Goal: Task Accomplishment & Management: Complete application form

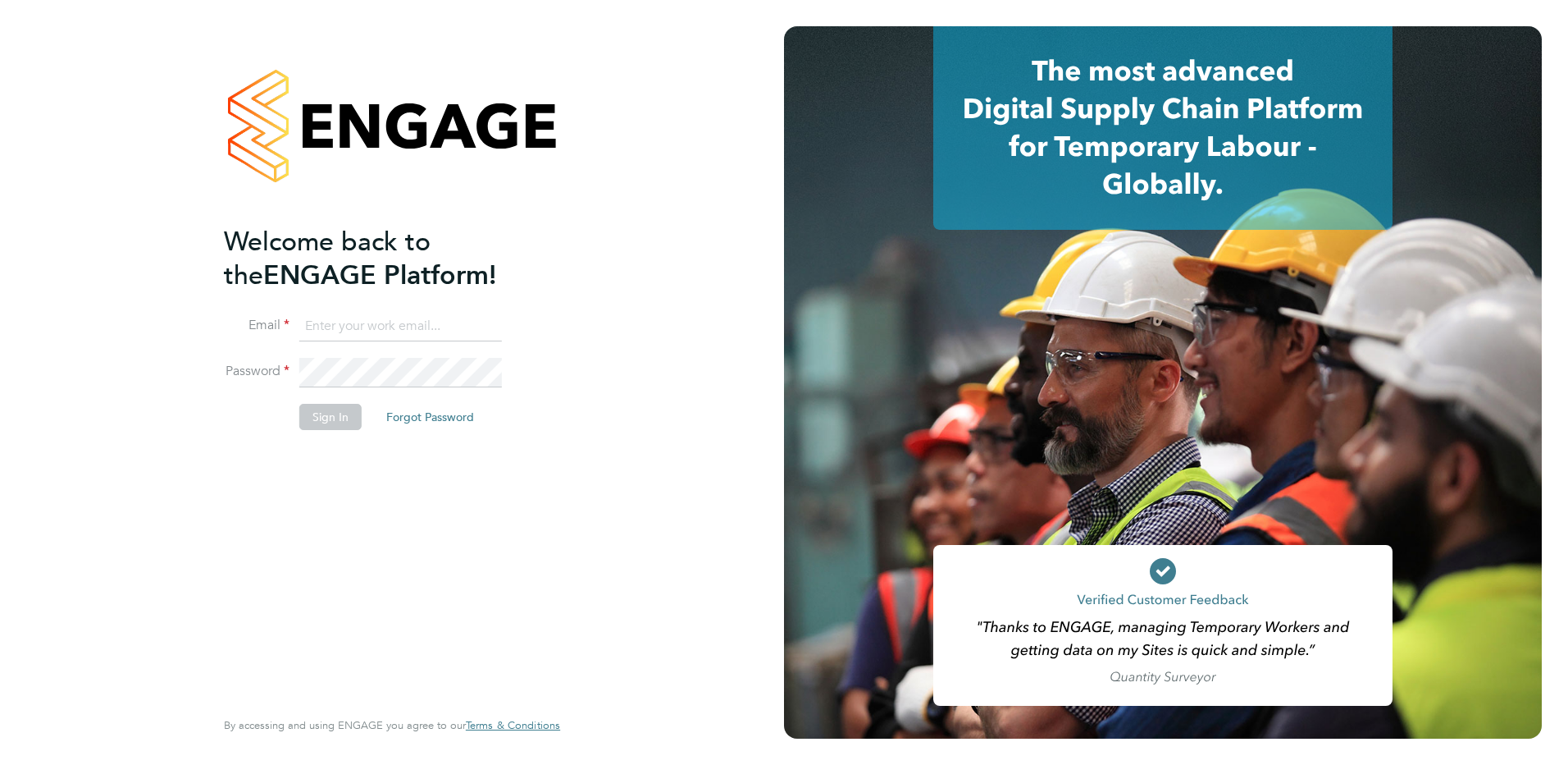
type input "allyx@rec-solutions.net"
click at [331, 419] on button "Sign In" at bounding box center [330, 417] width 62 height 26
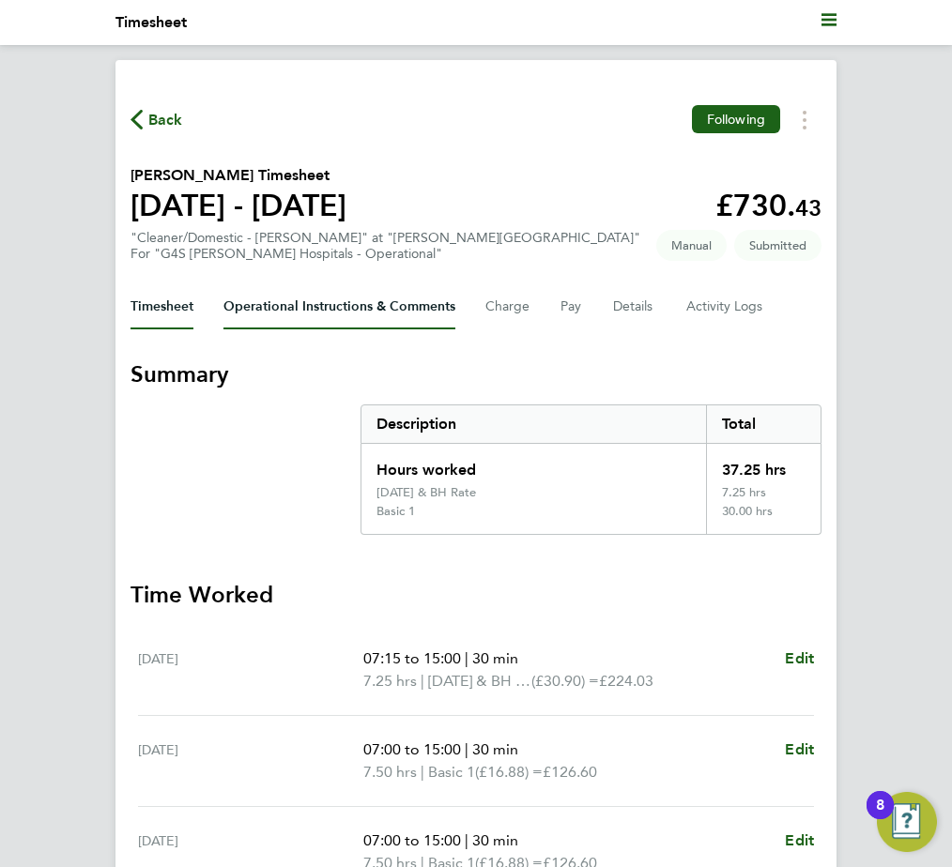
click at [285, 310] on Comments-tab "Operational Instructions & Comments" at bounding box center [339, 306] width 232 height 45
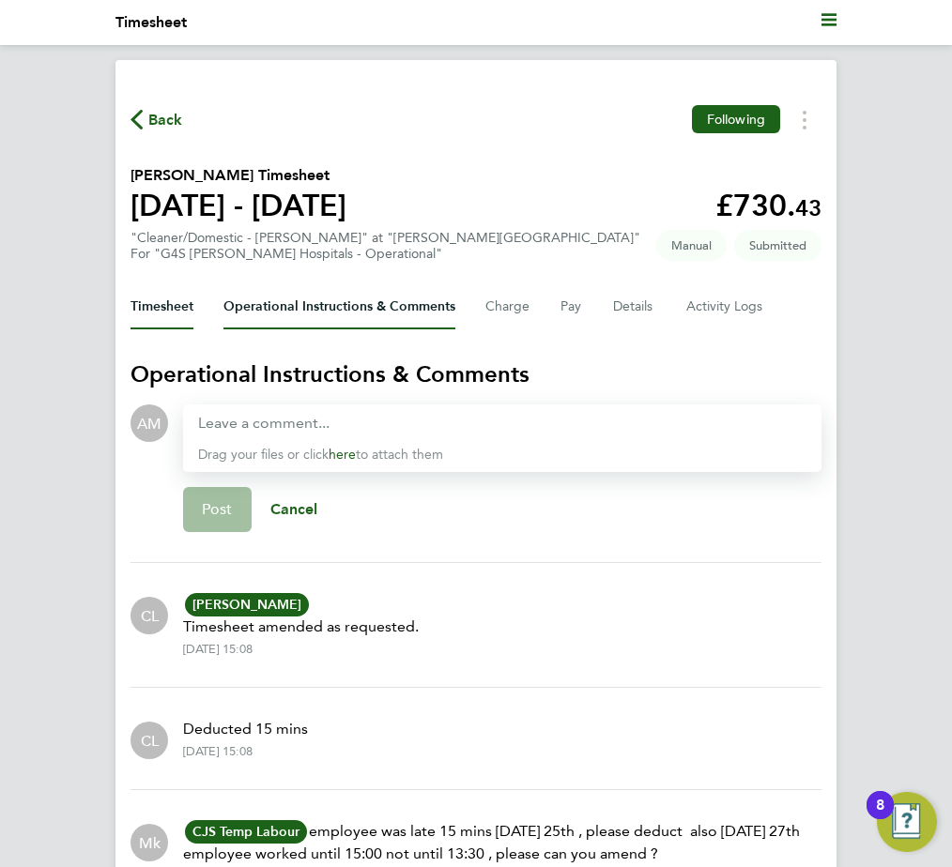
click at [136, 303] on button "Timesheet" at bounding box center [161, 306] width 63 height 45
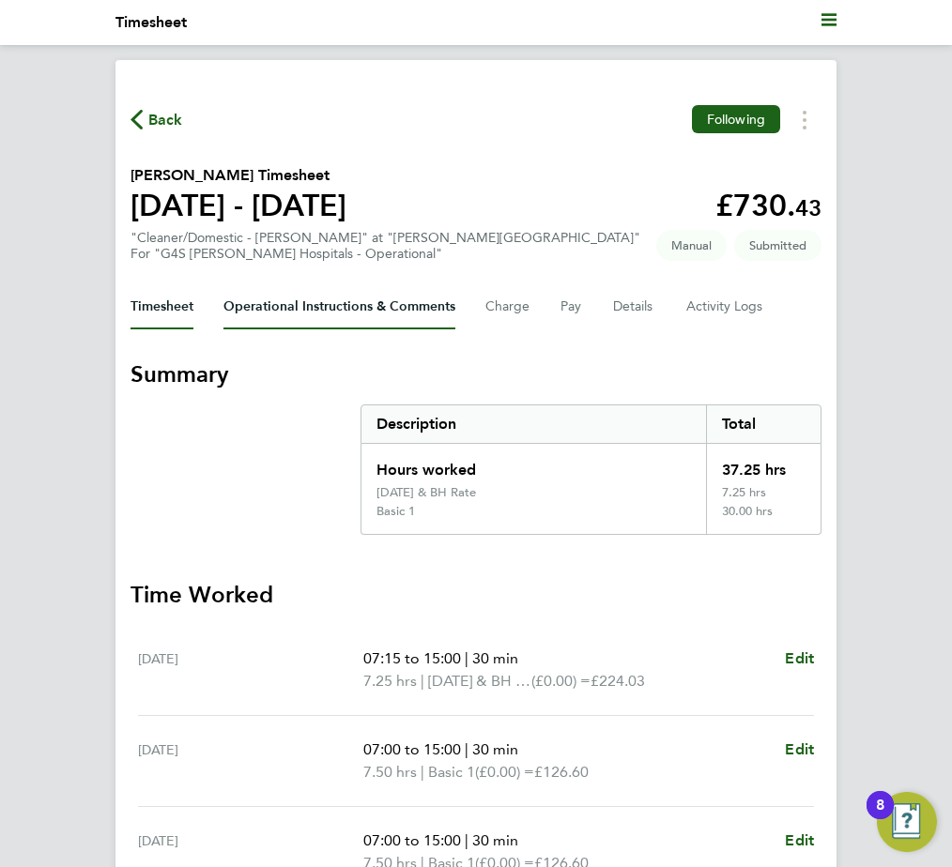
click at [297, 319] on Comments-tab "Operational Instructions & Comments" at bounding box center [339, 306] width 232 height 45
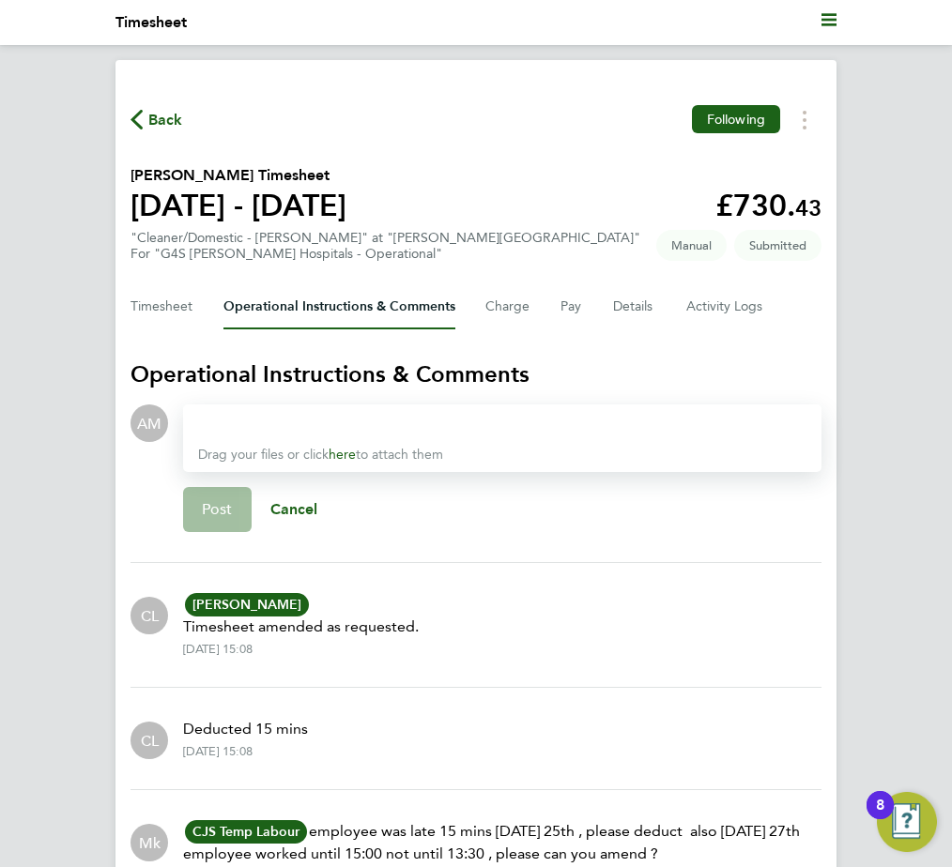
click at [198, 316] on div "Timesheet Operational Instructions & Comments Charge Pay Details Activity Logs" at bounding box center [475, 306] width 691 height 45
click at [170, 313] on button "Timesheet" at bounding box center [161, 306] width 63 height 45
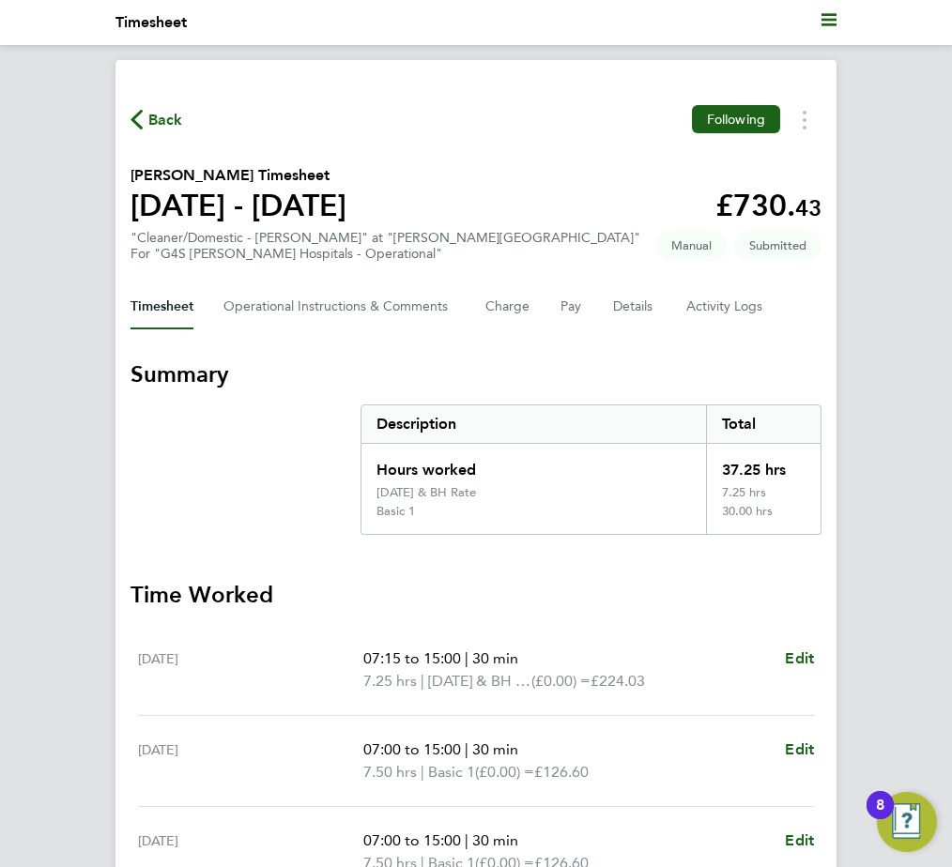
scroll to position [438, 0]
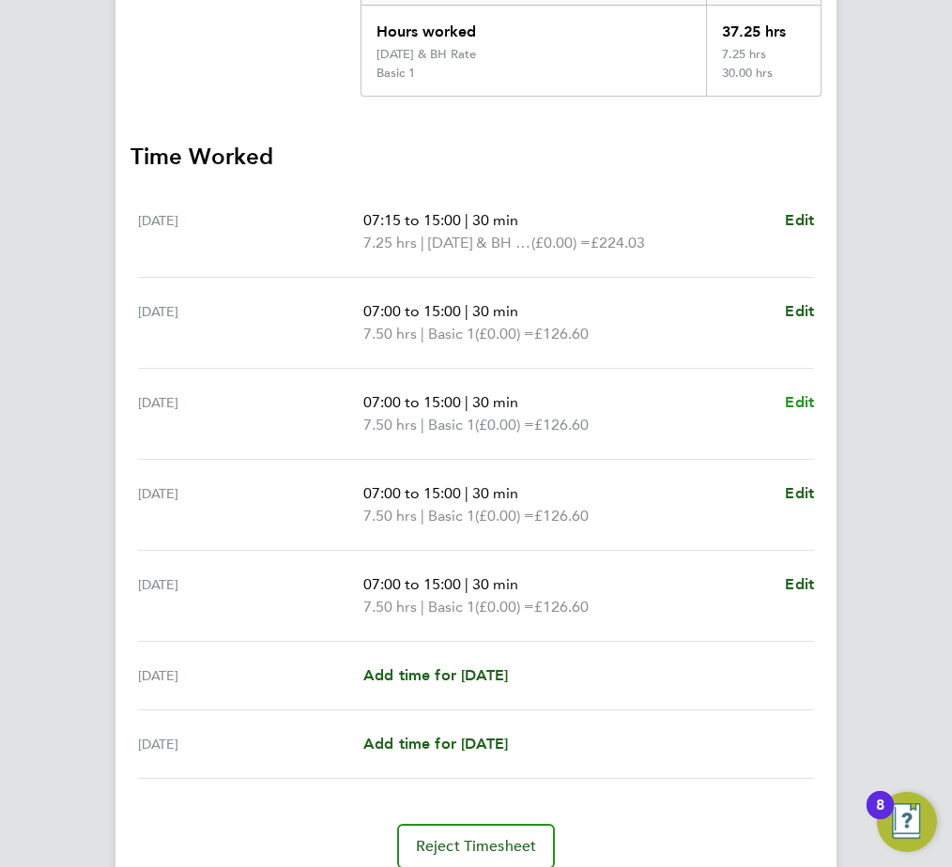
click at [809, 399] on span "Edit" at bounding box center [799, 402] width 29 height 18
select select "30"
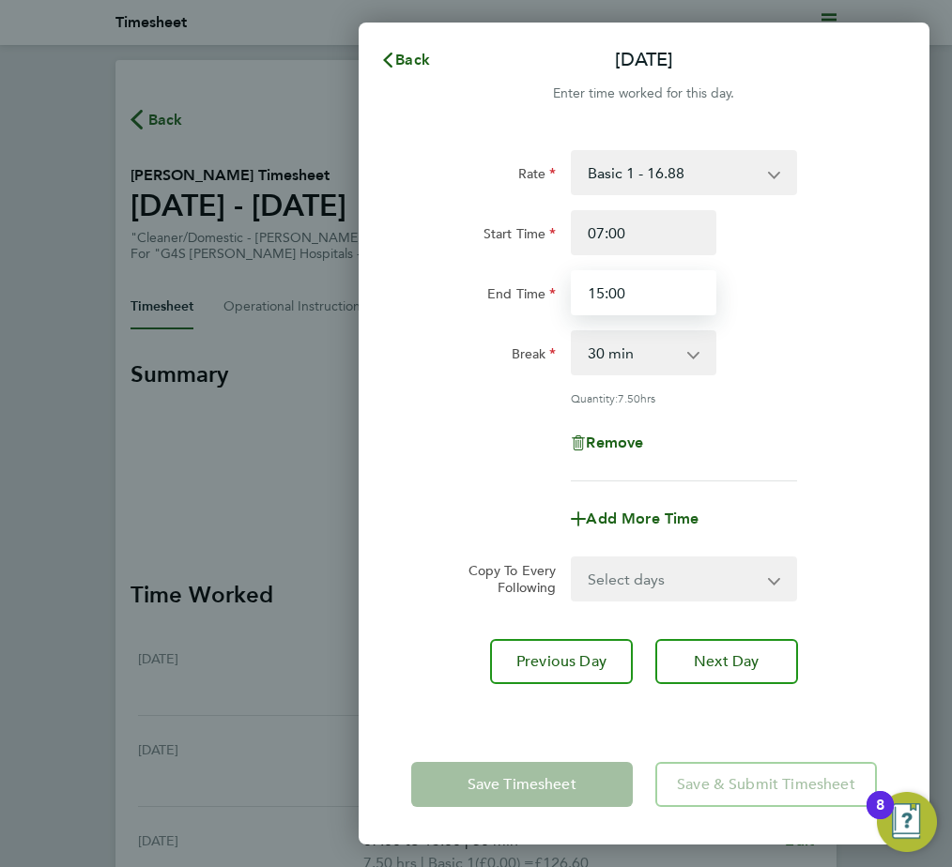
click at [637, 301] on input "15:00" at bounding box center [643, 292] width 145 height 45
drag, startPoint x: 641, startPoint y: 294, endPoint x: 570, endPoint y: 297, distance: 71.4
click at [570, 297] on div "15:00" at bounding box center [643, 292] width 160 height 45
click at [164, 369] on div "Back [DATE] Enter time worked for this day. Rate Basic 1 - 16.88 [DATE] & BH Ra…" at bounding box center [476, 433] width 952 height 867
click at [262, 506] on div "Back [DATE] Enter time worked for this day. Rate Basic 1 - 16.88 [DATE] & BH Ra…" at bounding box center [476, 433] width 952 height 867
